Goal: Task Accomplishment & Management: Use online tool/utility

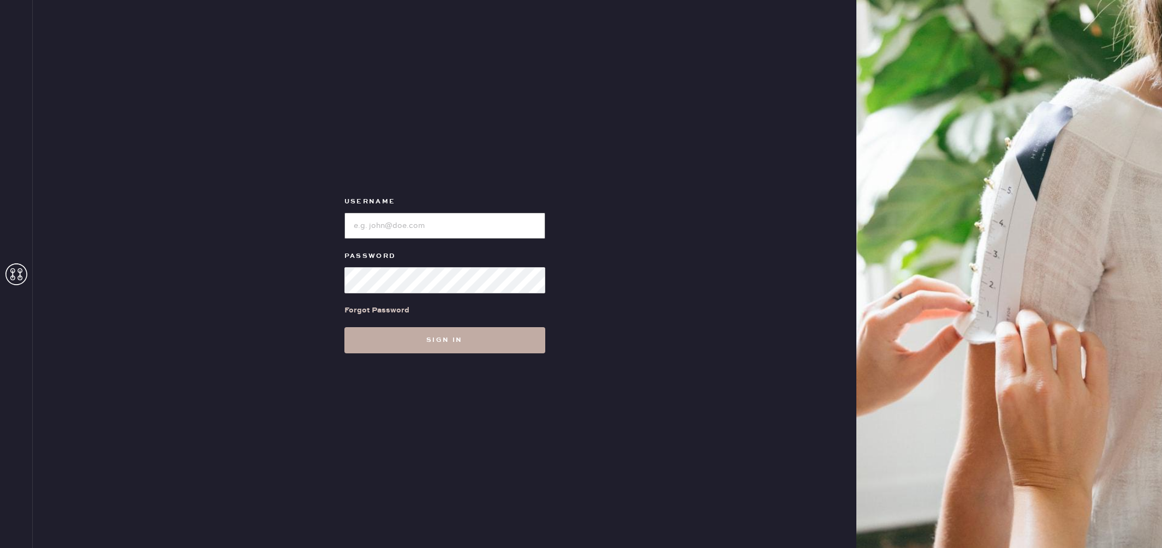
type input "reformationuppereastside"
click at [476, 340] on button "Sign in" at bounding box center [444, 340] width 201 height 26
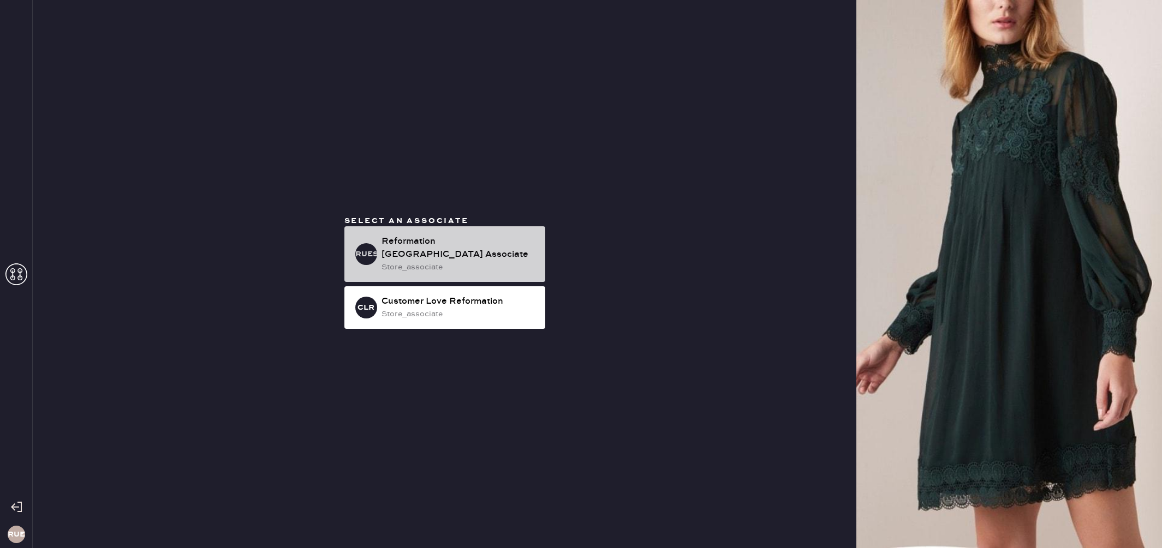
click at [417, 259] on div "Reformation Upper East Side Associate" at bounding box center [458, 248] width 155 height 26
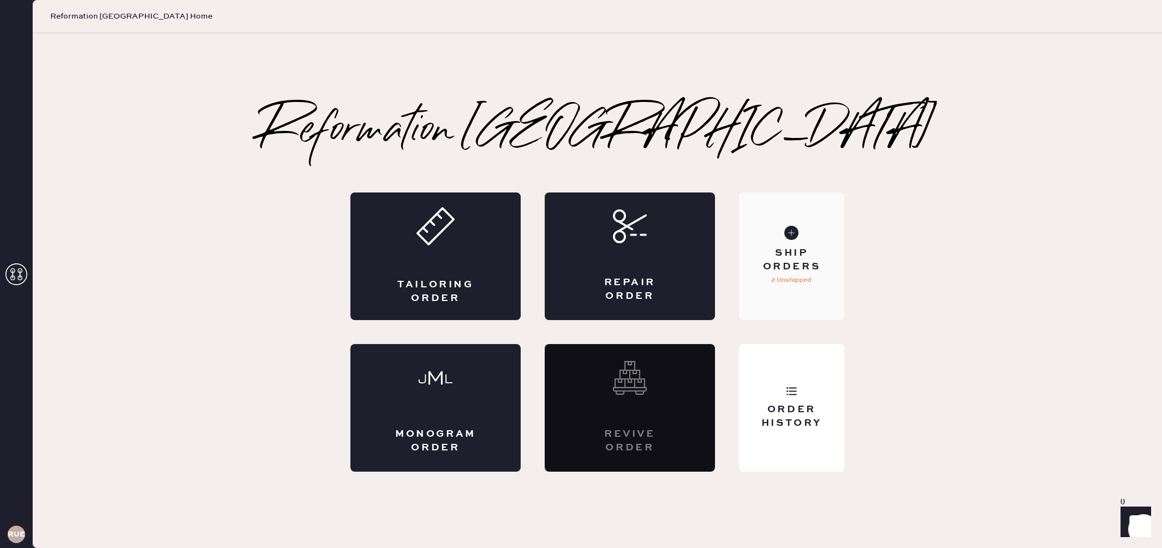
click at [789, 259] on div "Ship Orders" at bounding box center [792, 260] width 88 height 27
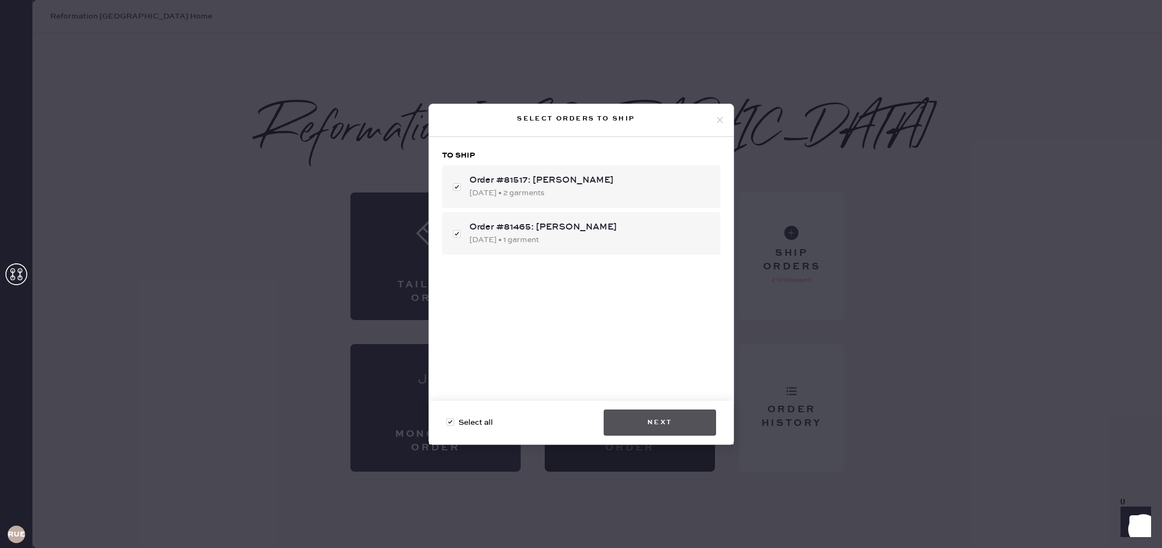
click at [680, 417] on button "Next" at bounding box center [659, 423] width 112 height 26
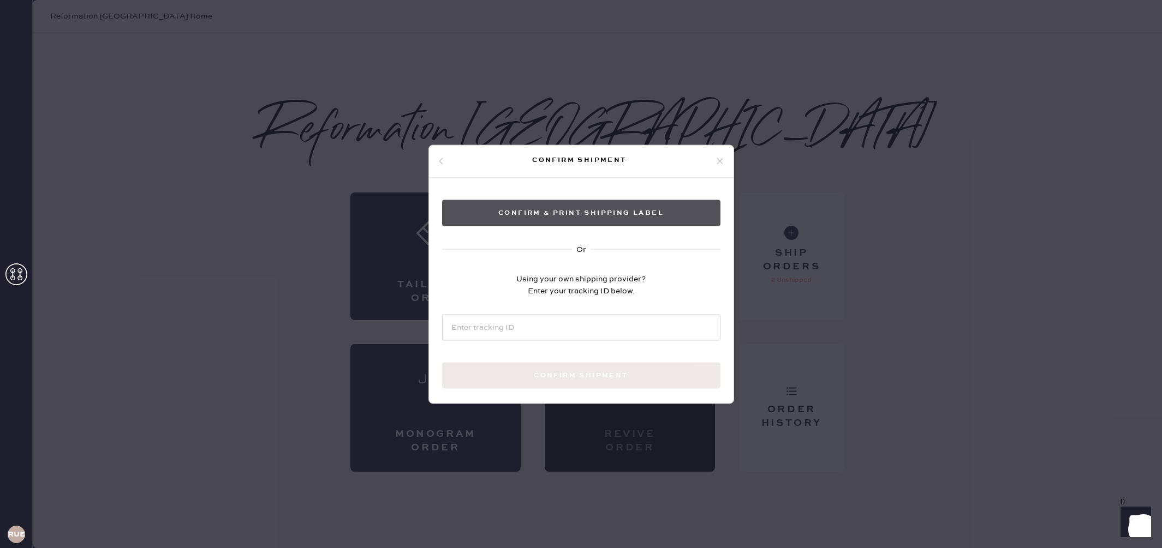
click at [613, 217] on button "Confirm & Print shipping label" at bounding box center [581, 213] width 278 height 26
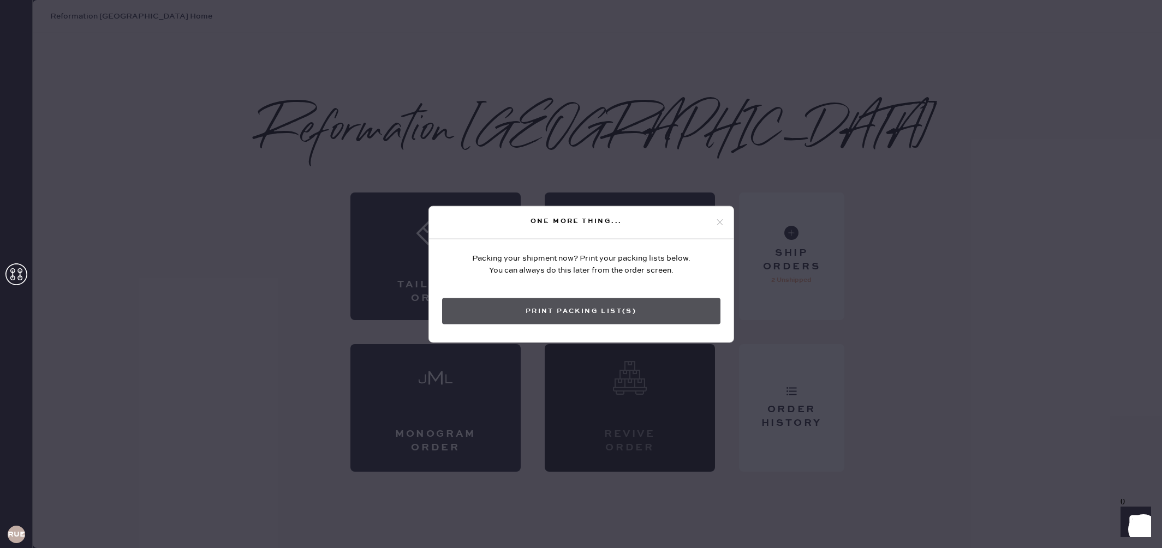
click at [599, 307] on button "Print Packing List(s)" at bounding box center [581, 311] width 278 height 26
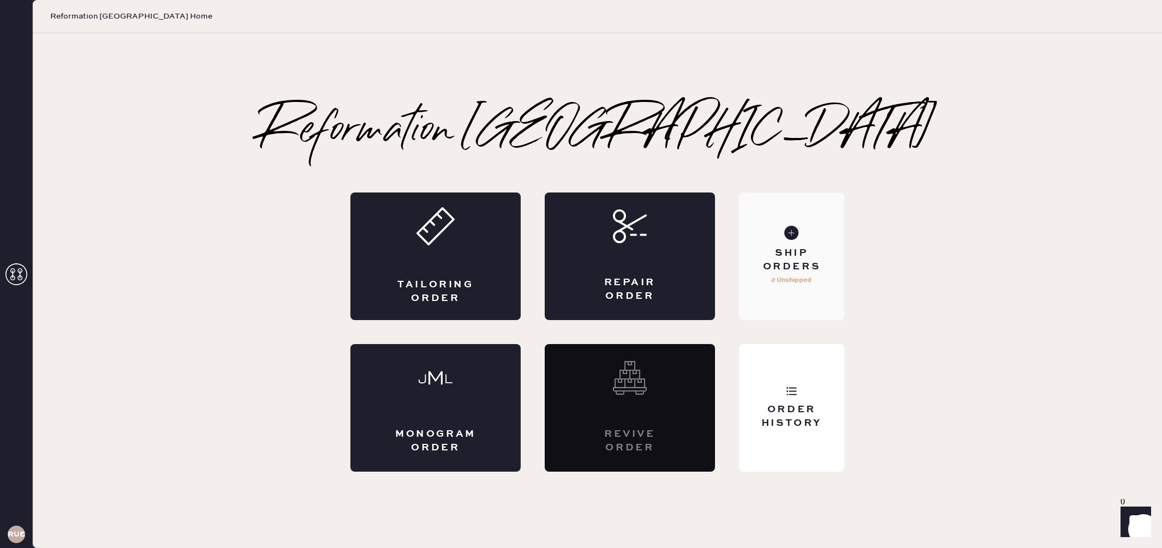
click at [792, 244] on div "Ship Orders 2 Unshipped" at bounding box center [791, 257] width 105 height 128
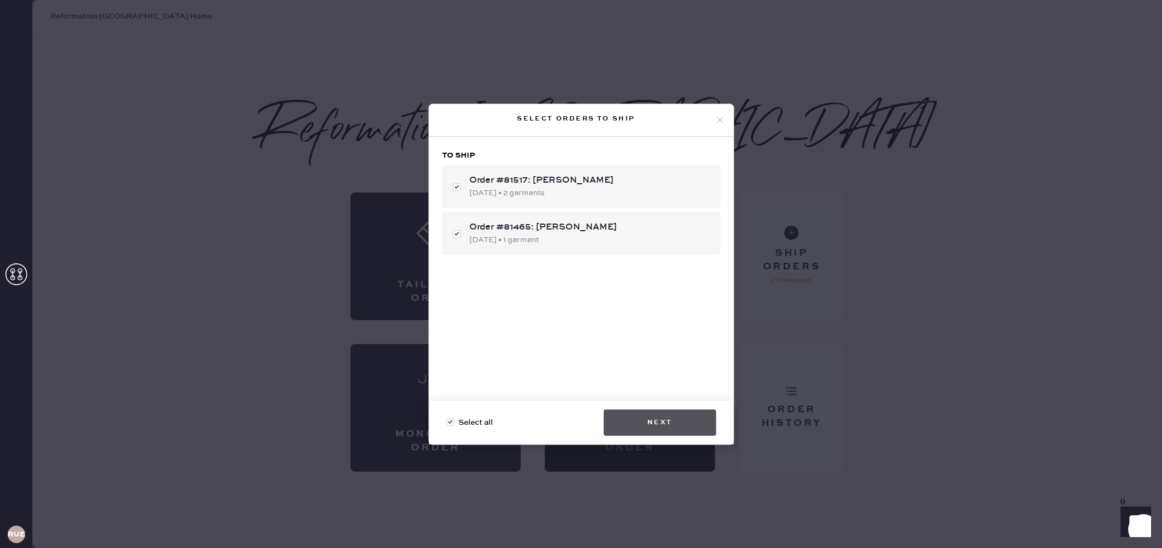
click at [659, 423] on button "Next" at bounding box center [659, 423] width 112 height 26
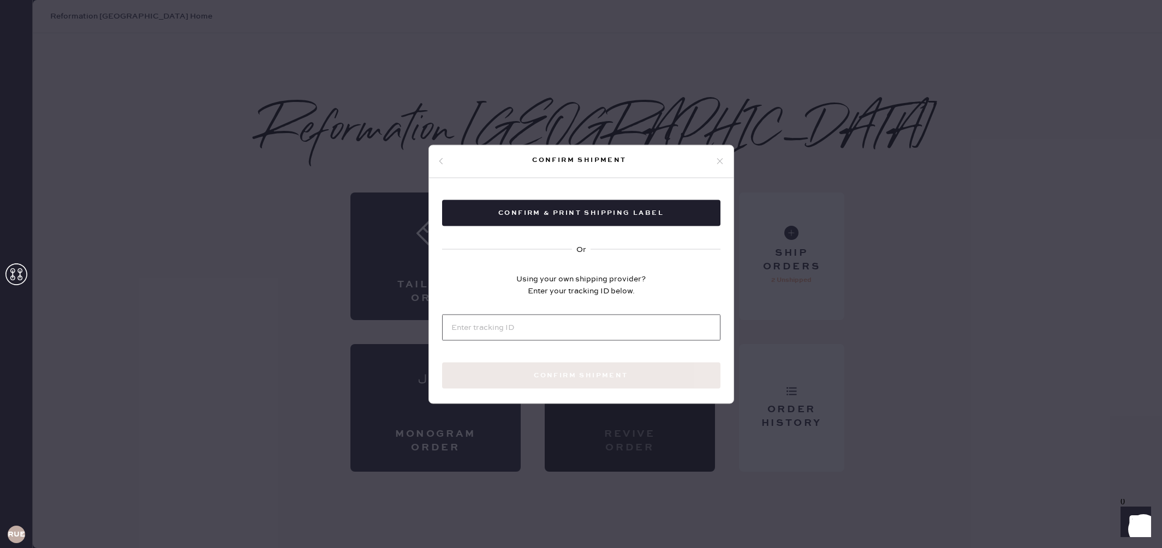
click at [607, 322] on input at bounding box center [581, 327] width 278 height 26
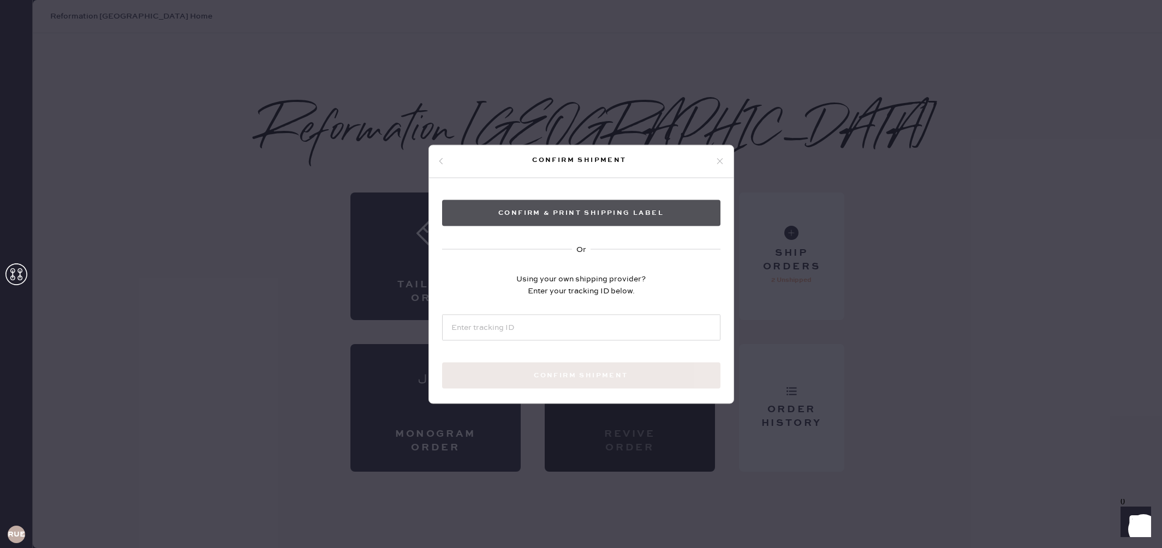
click at [639, 223] on button "Confirm & Print shipping label" at bounding box center [581, 213] width 278 height 26
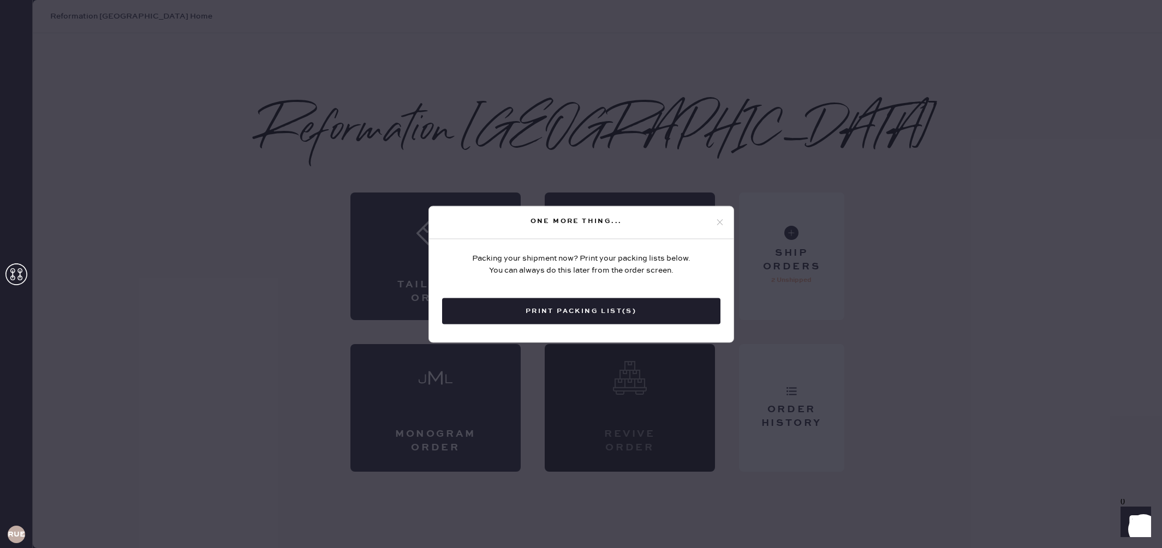
click at [638, 310] on button "Print Packing List(s)" at bounding box center [581, 311] width 278 height 26
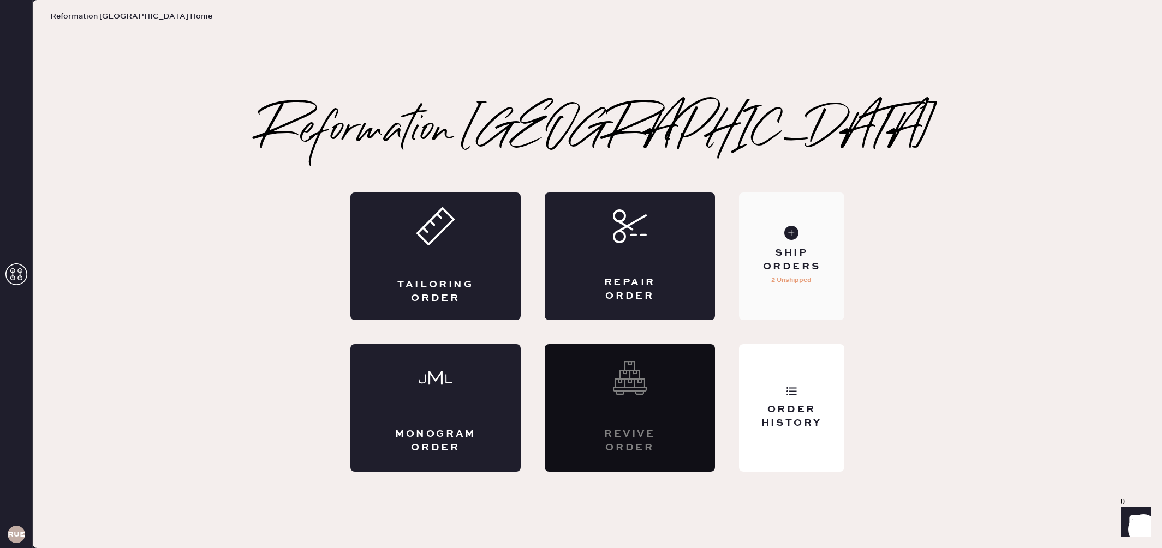
click at [792, 237] on use at bounding box center [791, 233] width 14 height 14
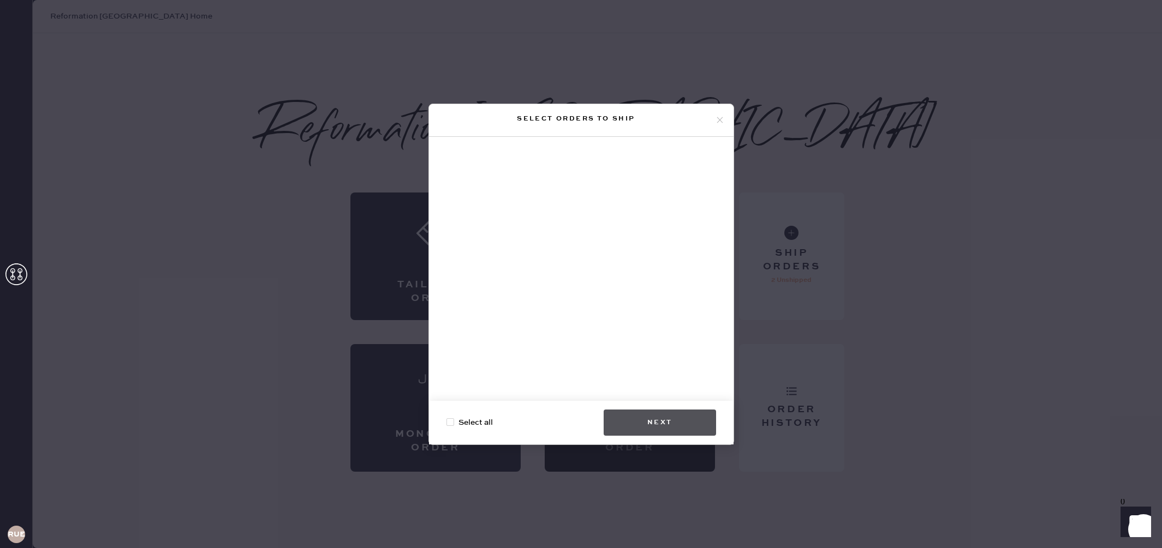
click at [660, 418] on button "Next" at bounding box center [659, 423] width 112 height 26
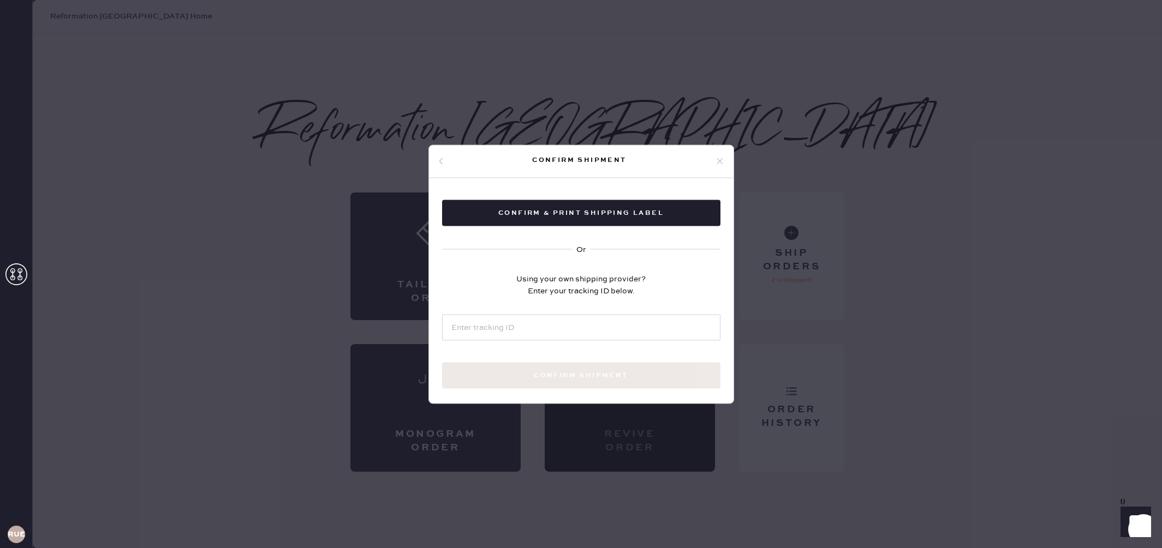
click at [565, 313] on div at bounding box center [581, 326] width 278 height 28
click at [567, 327] on input at bounding box center [581, 327] width 278 height 26
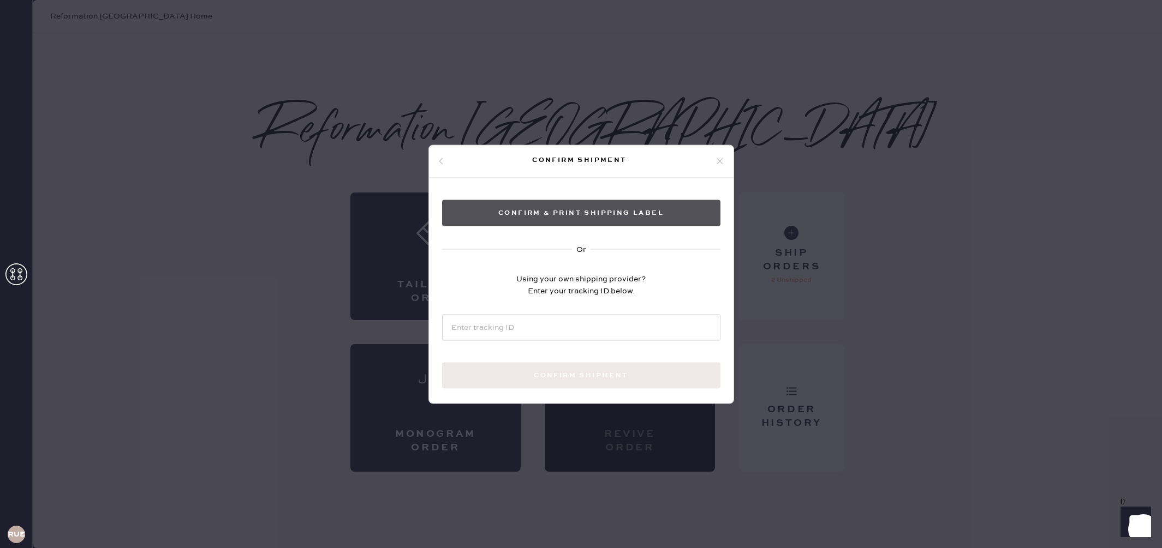
click at [617, 213] on button "Confirm & Print shipping label" at bounding box center [581, 213] width 278 height 26
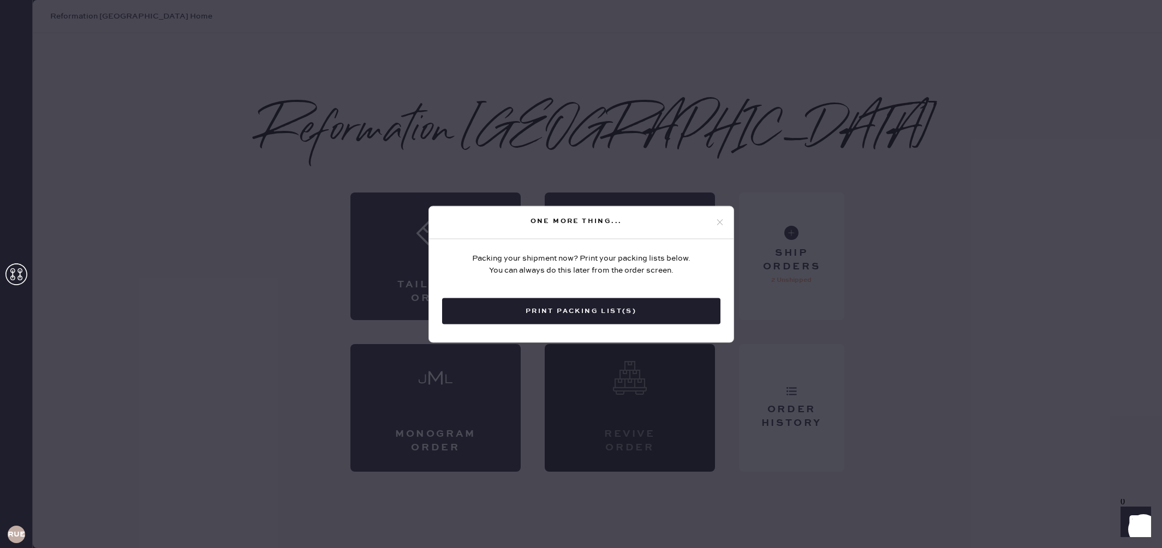
click at [719, 221] on icon at bounding box center [720, 223] width 10 height 10
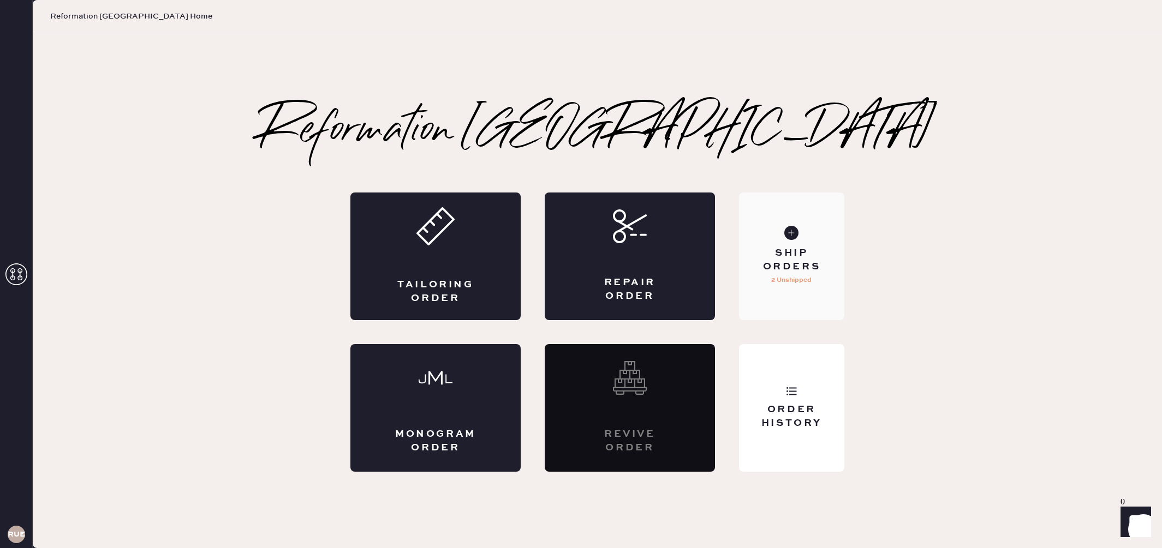
click at [786, 232] on use at bounding box center [791, 233] width 14 height 14
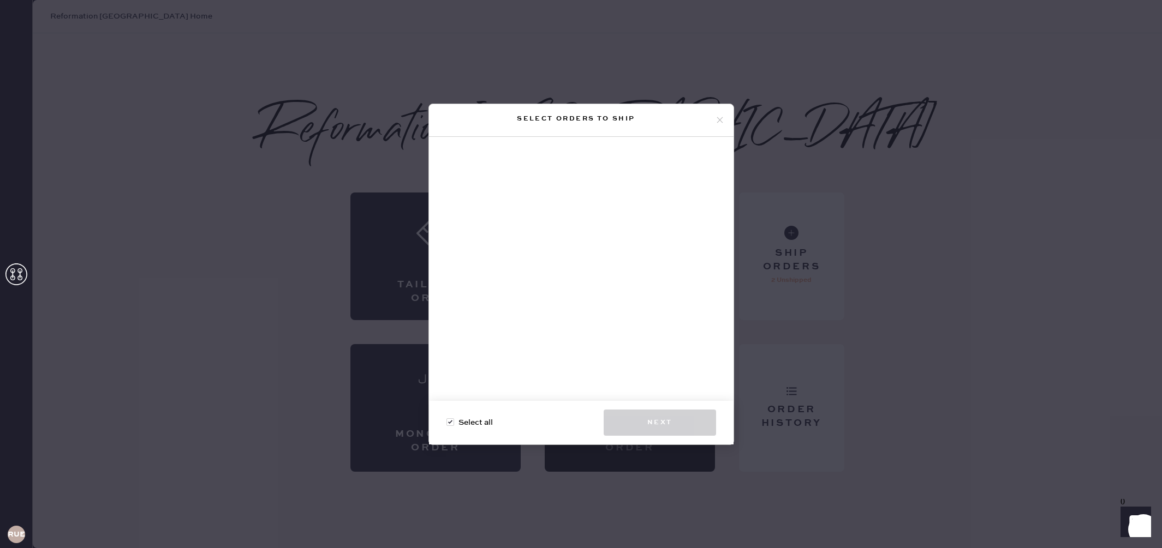
click at [719, 121] on use at bounding box center [719, 120] width 6 height 6
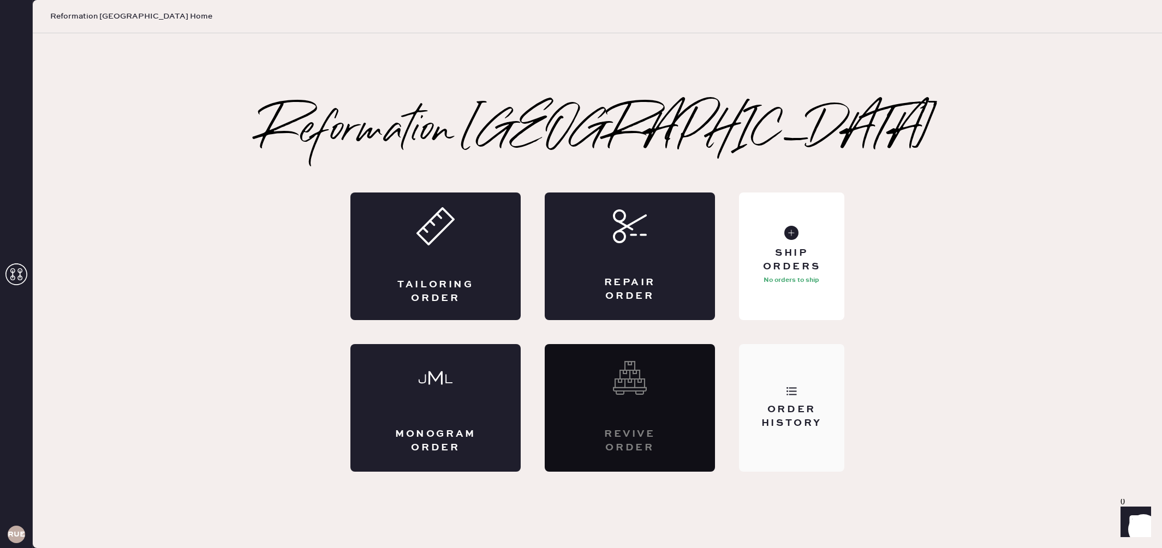
click at [800, 409] on div "Order History" at bounding box center [792, 416] width 88 height 27
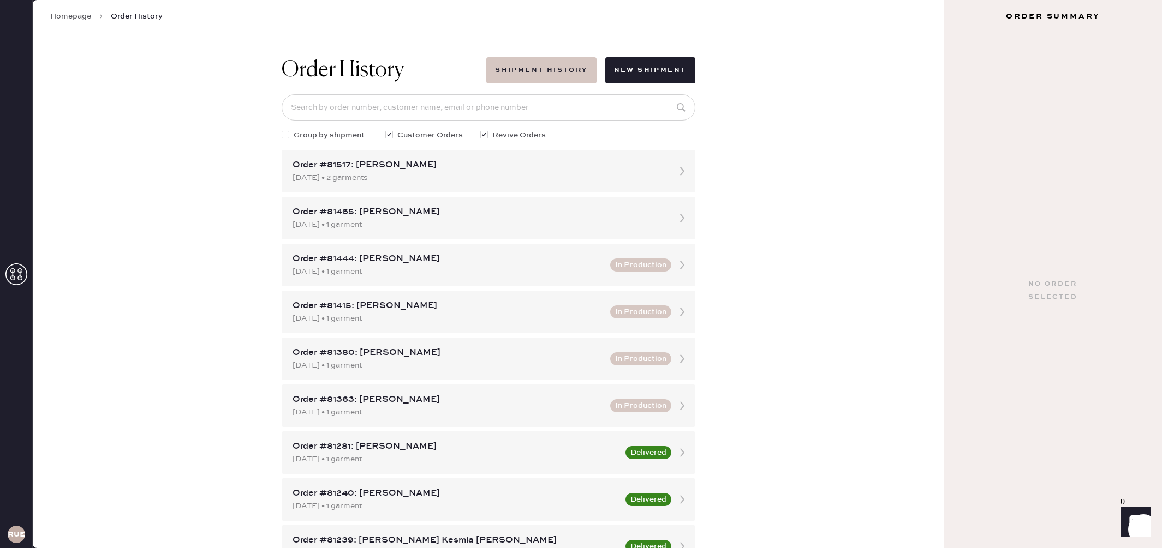
click at [547, 64] on button "Shipment History" at bounding box center [541, 70] width 110 height 26
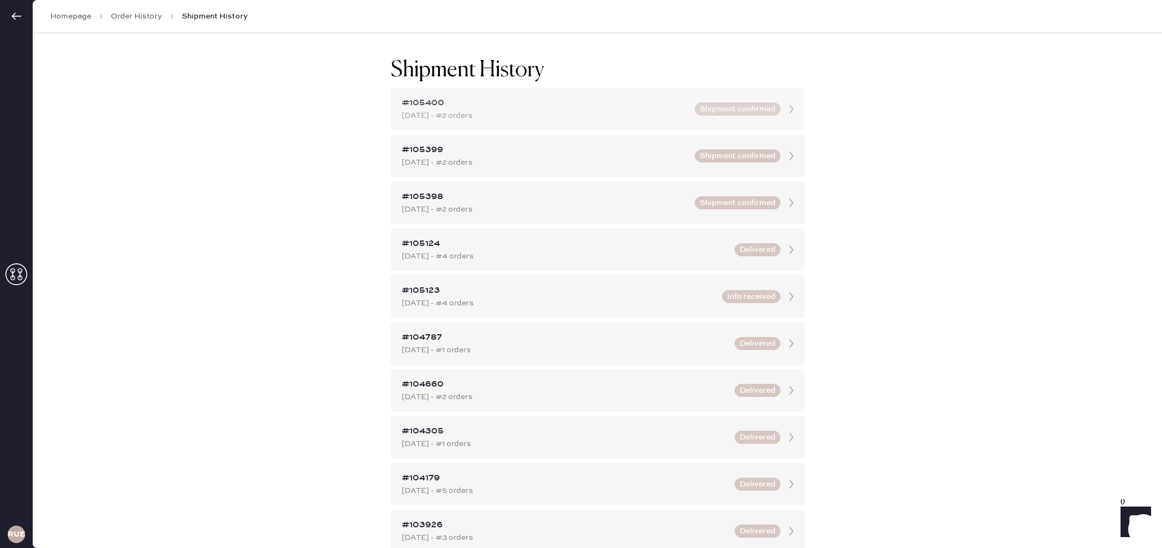
click at [734, 106] on button "Shipment confirmed" at bounding box center [738, 109] width 86 height 13
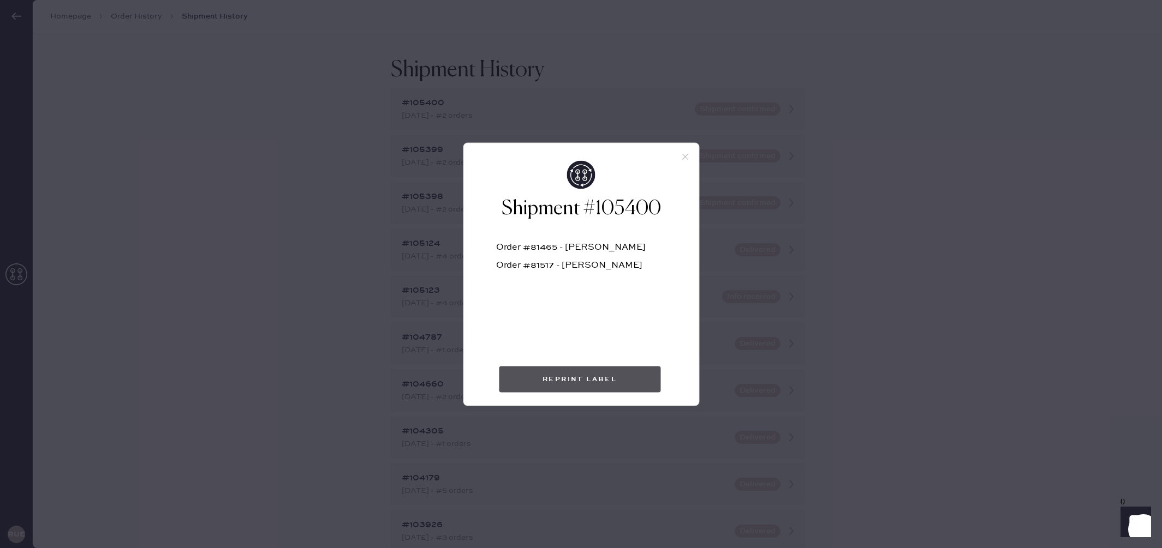
click at [633, 373] on button "Reprint Label" at bounding box center [580, 379] width 162 height 26
